Goal: Information Seeking & Learning: Learn about a topic

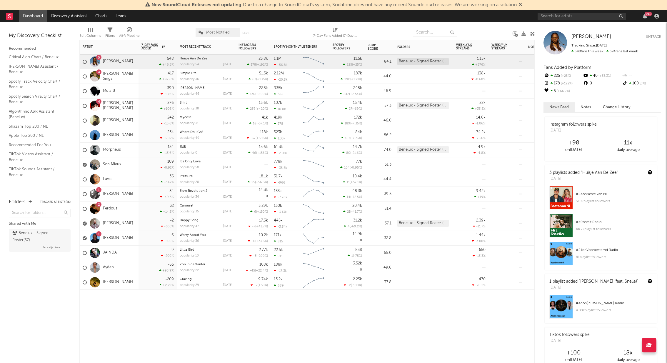
click at [130, 306] on div at bounding box center [109, 299] width 59 height 18
click at [83, 16] on link "Discovery Assistant" at bounding box center [69, 16] width 44 height 12
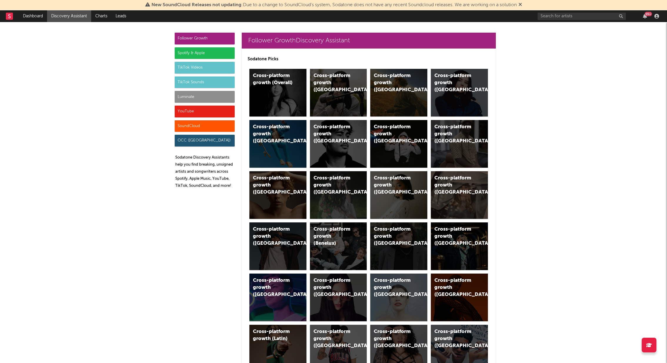
click at [522, 5] on icon at bounding box center [520, 4] width 4 height 5
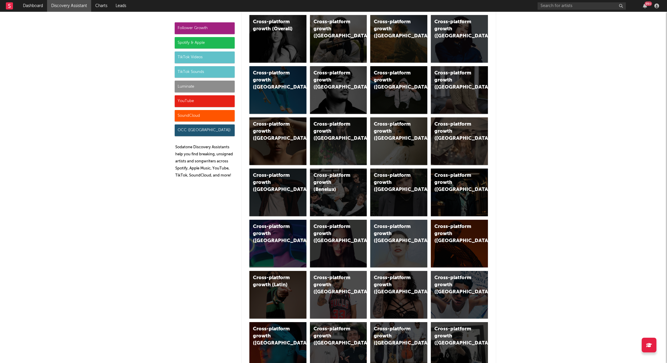
scroll to position [44, 0]
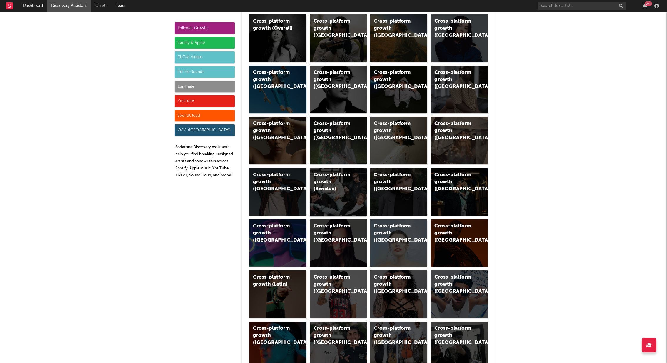
click at [324, 176] on div "Cross-platform growth (Benelux)" at bounding box center [333, 181] width 40 height 21
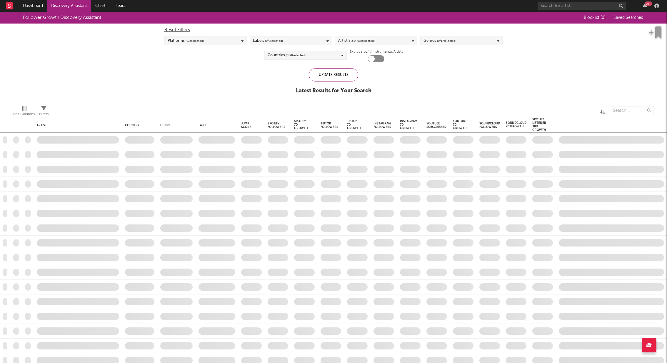
checkbox input "true"
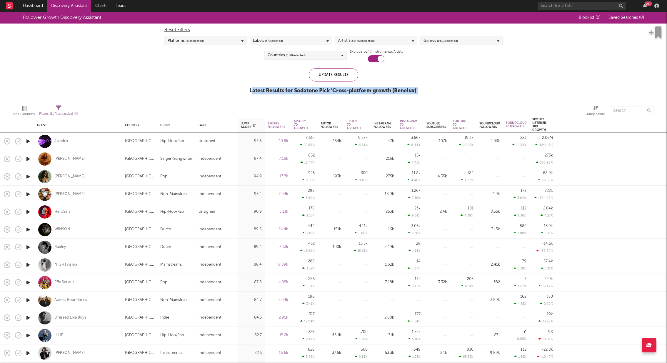
drag, startPoint x: 250, startPoint y: 90, endPoint x: 422, endPoint y: 87, distance: 171.7
click at [422, 87] on div "Follower Growth Discovery Assistant Blocklist ( 0 ) Saved Searches ( 0 ) Reset …" at bounding box center [333, 56] width 667 height 88
click at [35, 12] on div "Follower Growth Discovery Assistant" at bounding box center [296, 18] width 547 height 12
click at [34, 7] on link "Dashboard" at bounding box center [33, 6] width 28 height 12
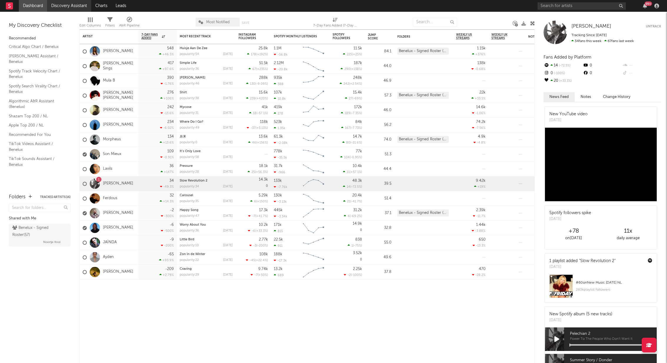
click at [83, 6] on link "Discovery Assistant" at bounding box center [69, 6] width 44 height 12
click at [129, 51] on div "[PERSON_NAME]" at bounding box center [109, 51] width 59 height 15
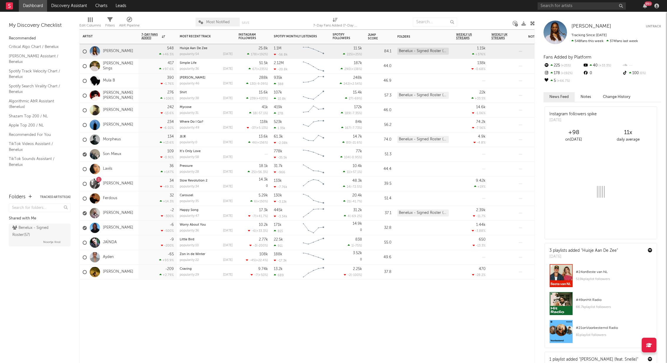
click at [121, 179] on div "1 Thomas Azier" at bounding box center [108, 183] width 51 height 17
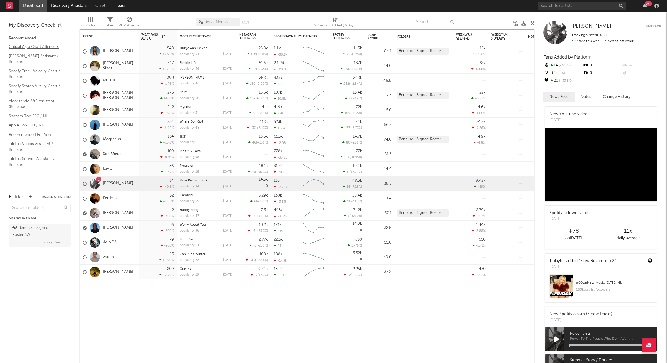
click at [19, 47] on link "Critical Algo Chart / Benelux" at bounding box center [37, 47] width 56 height 6
click at [100, 4] on link "Charts" at bounding box center [101, 6] width 20 height 12
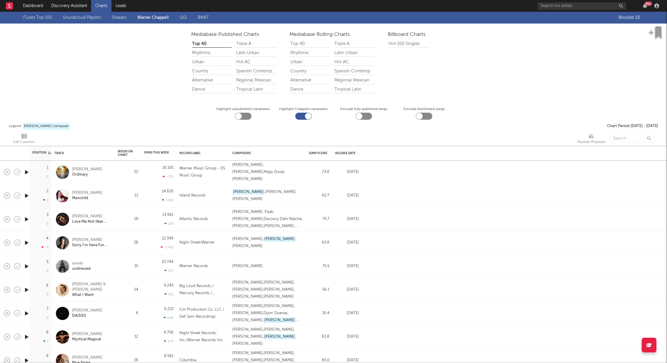
click at [125, 19] on link "Shazam" at bounding box center [119, 17] width 15 height 7
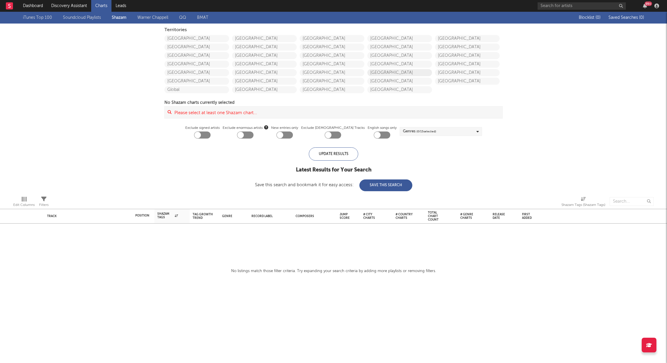
click at [387, 70] on link "[GEOGRAPHIC_DATA]" at bounding box center [399, 72] width 65 height 7
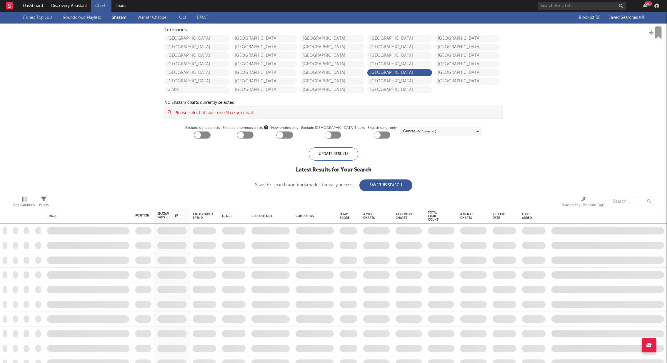
checkbox input "true"
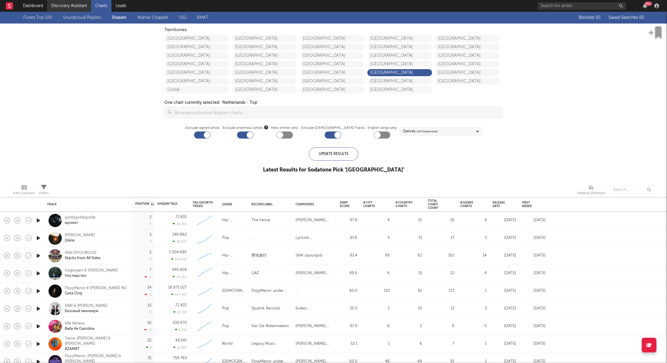
click at [58, 9] on link "Discovery Assistant" at bounding box center [69, 6] width 44 height 12
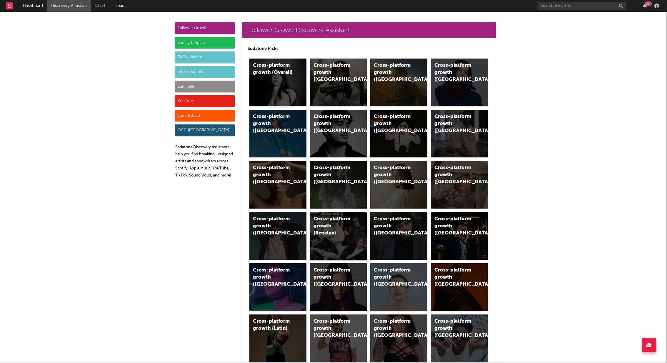
click at [342, 227] on div "Cross-platform growth (Benelux)" at bounding box center [333, 225] width 40 height 21
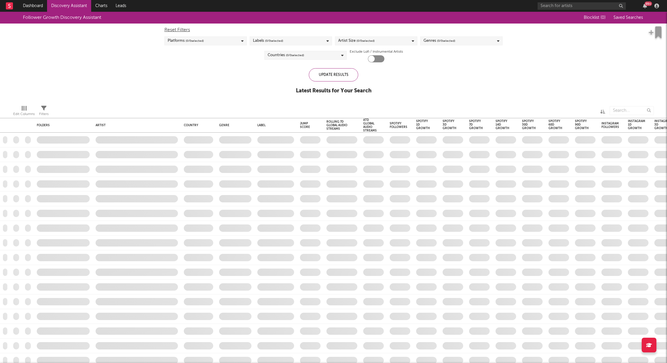
checkbox input "true"
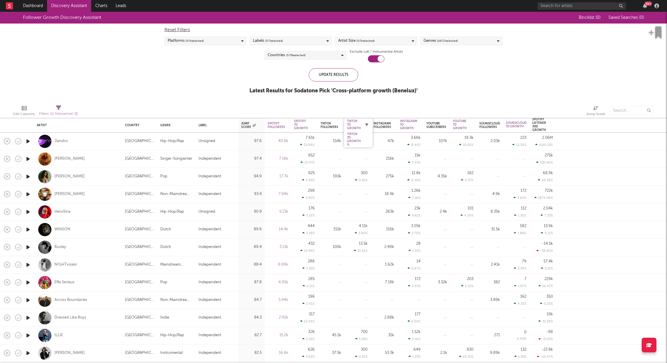
click at [366, 123] on icon "button" at bounding box center [366, 124] width 3 height 3
select select "or"
select select "between"
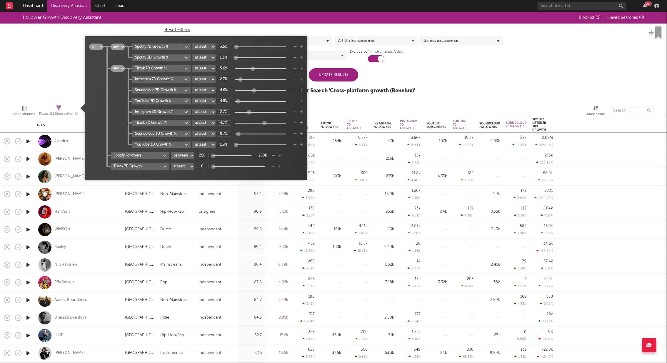
click at [355, 107] on div at bounding box center [459, 110] width 245 height 15
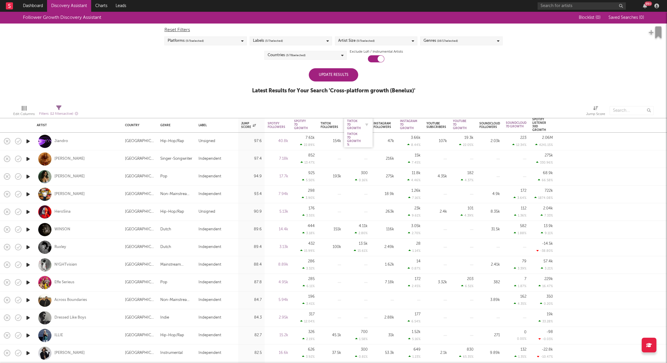
click at [348, 125] on div "Tiktok 7D Growth" at bounding box center [354, 124] width 14 height 11
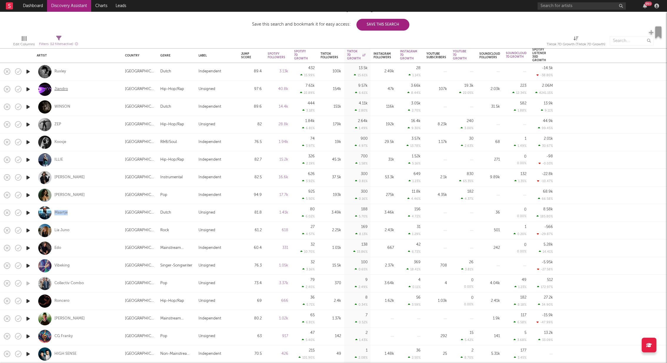
click at [62, 89] on div "Jiandro" at bounding box center [61, 88] width 14 height 5
click at [66, 230] on div "Lia Juno" at bounding box center [61, 230] width 15 height 5
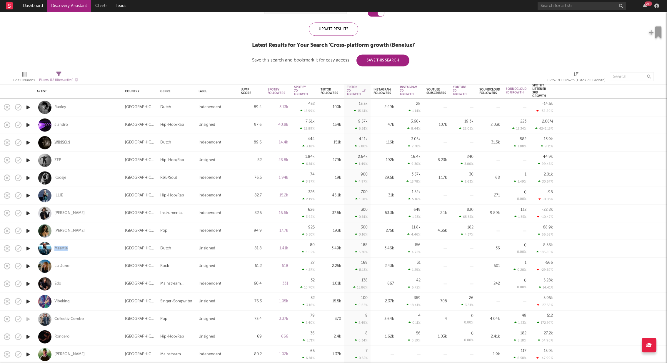
click at [65, 142] on div "WINSON" at bounding box center [62, 142] width 16 height 5
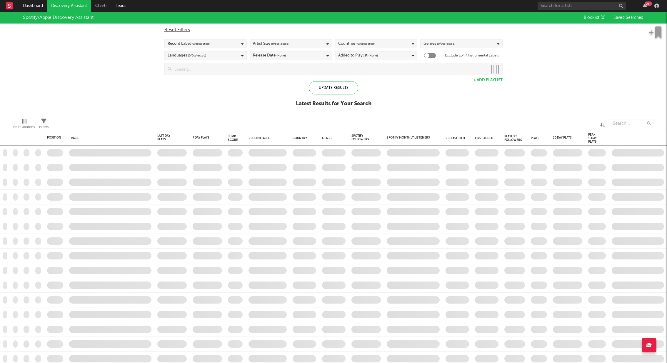
checkbox input "true"
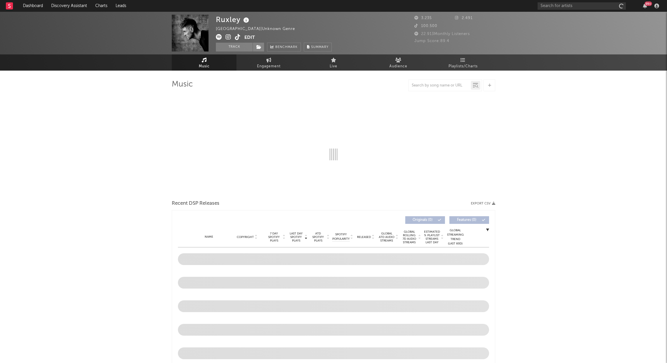
select select "6m"
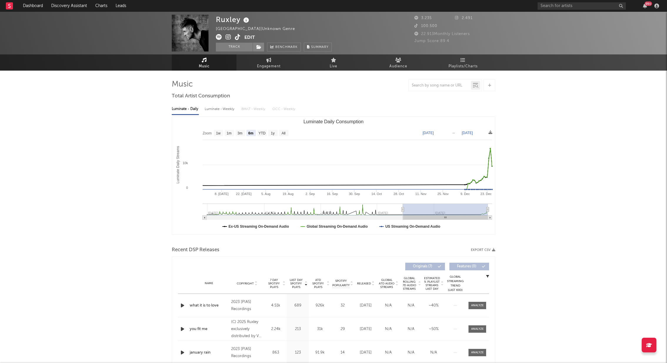
click at [227, 38] on icon at bounding box center [228, 37] width 6 height 6
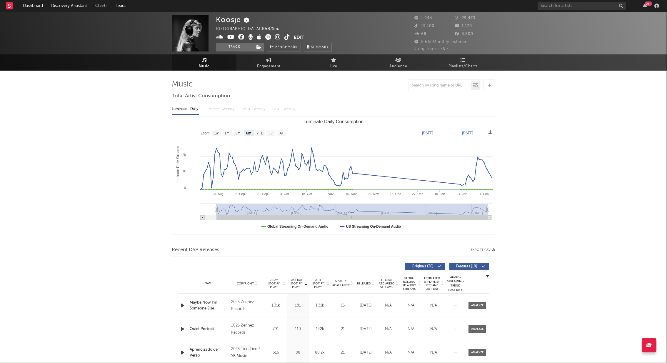
select select "6m"
click at [276, 37] on icon at bounding box center [278, 37] width 6 height 6
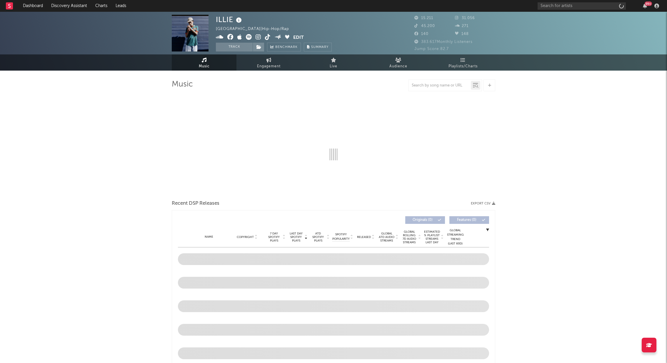
select select "6m"
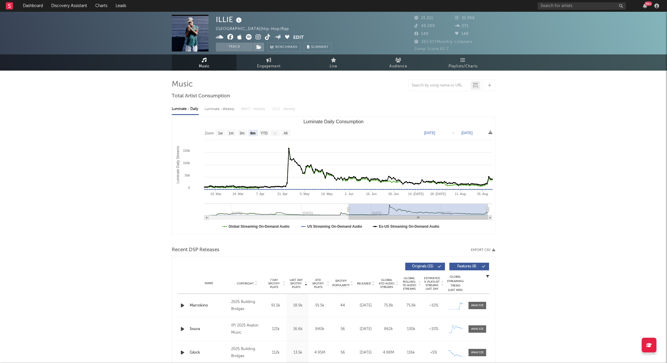
click at [258, 37] on icon at bounding box center [258, 37] width 6 height 6
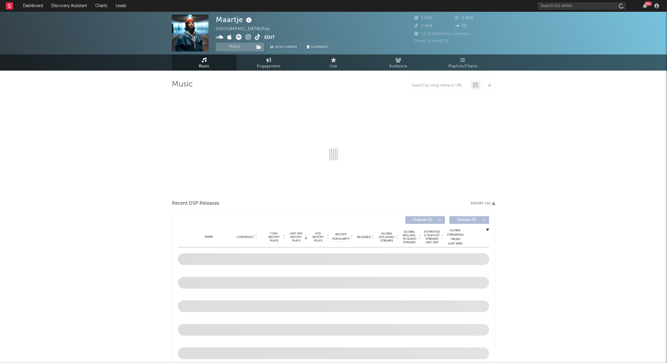
select select "1w"
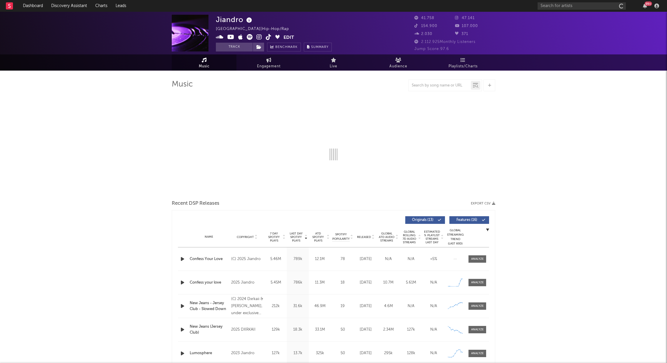
select select "1w"
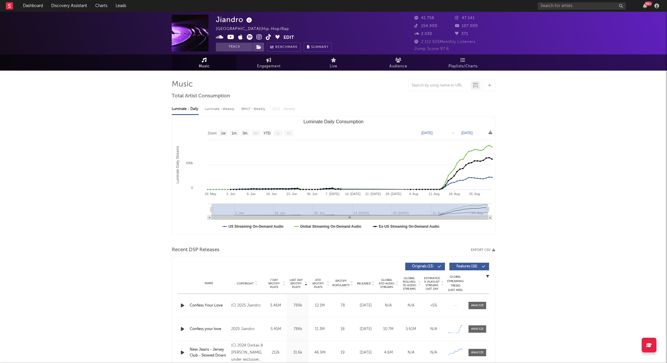
click at [250, 37] on icon at bounding box center [250, 37] width 6 height 6
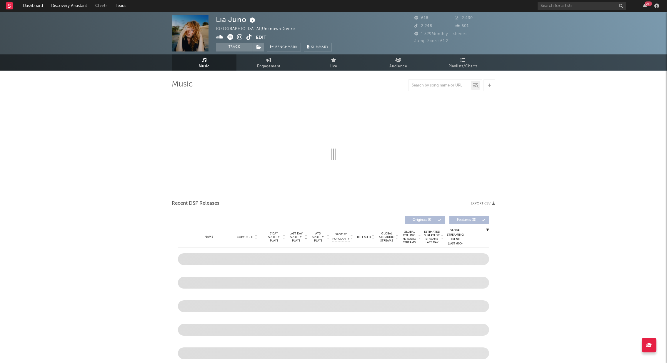
select select "1w"
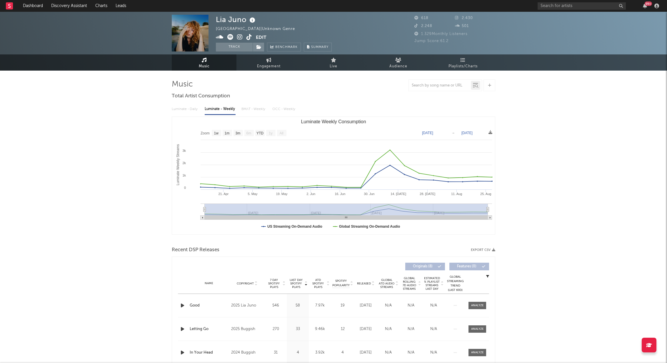
click at [240, 35] on icon at bounding box center [240, 37] width 6 height 6
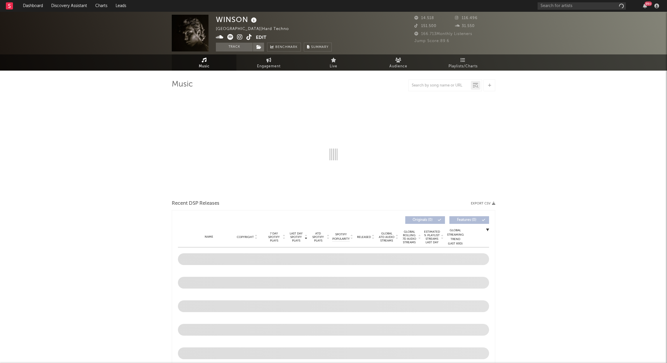
select select "6m"
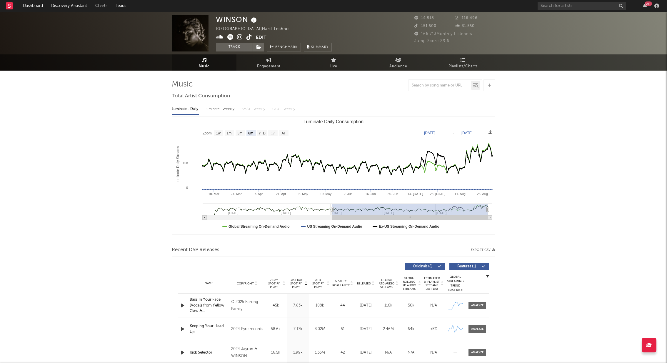
click at [240, 36] on icon at bounding box center [240, 37] width 6 height 6
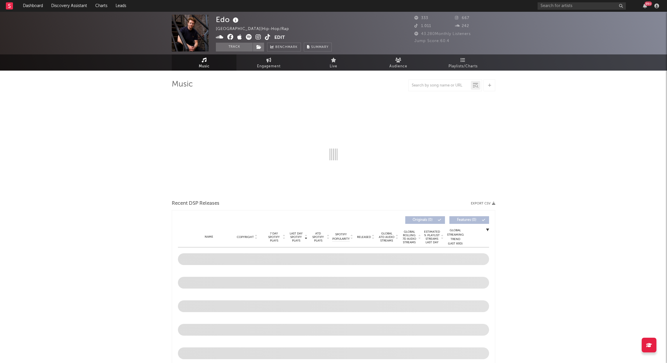
select select "1w"
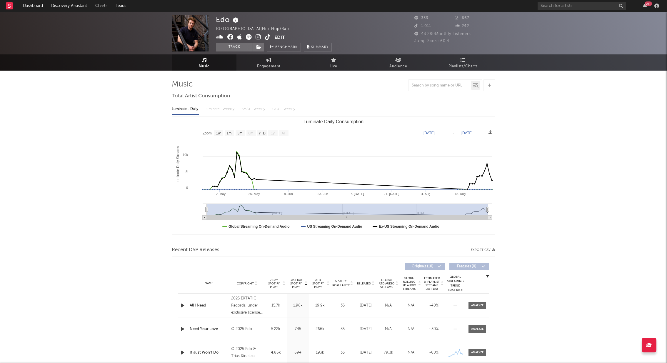
click at [258, 36] on icon at bounding box center [258, 37] width 6 height 6
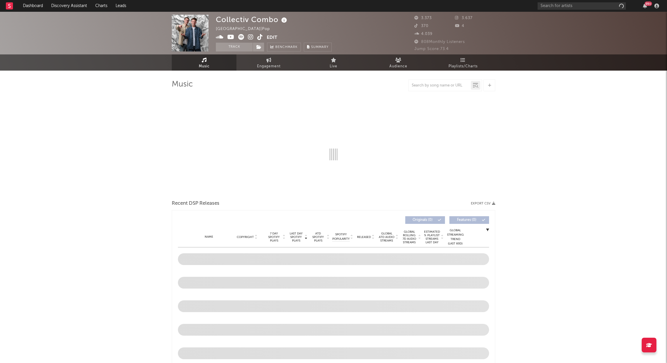
select select "1w"
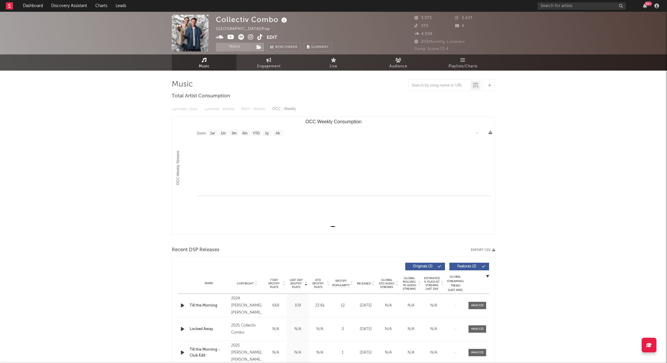
click at [252, 39] on icon at bounding box center [251, 37] width 6 height 6
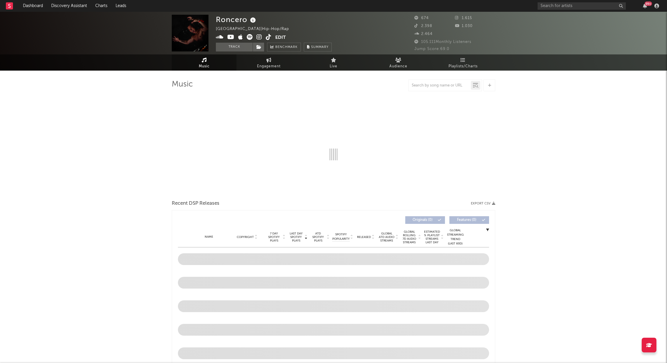
select select "1w"
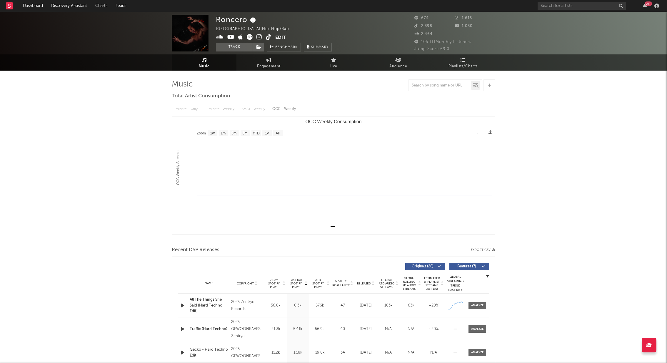
click at [258, 37] on icon at bounding box center [259, 37] width 6 height 6
